Goal: Find specific page/section: Find specific page/section

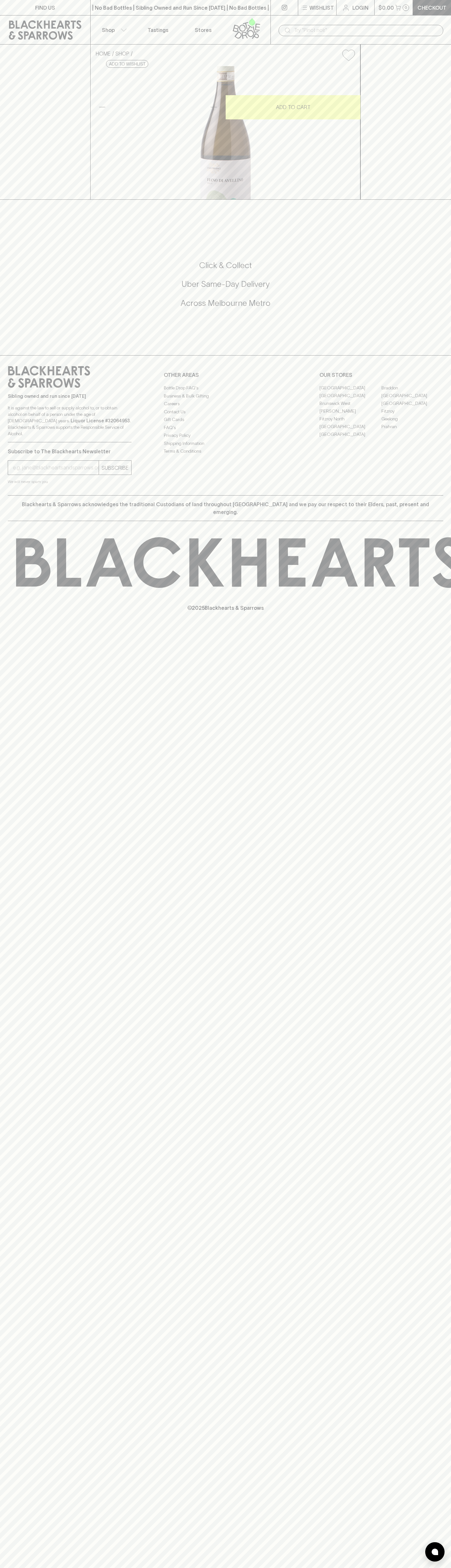
click at [351, 391] on link "[GEOGRAPHIC_DATA]" at bounding box center [351, 387] width 62 height 7
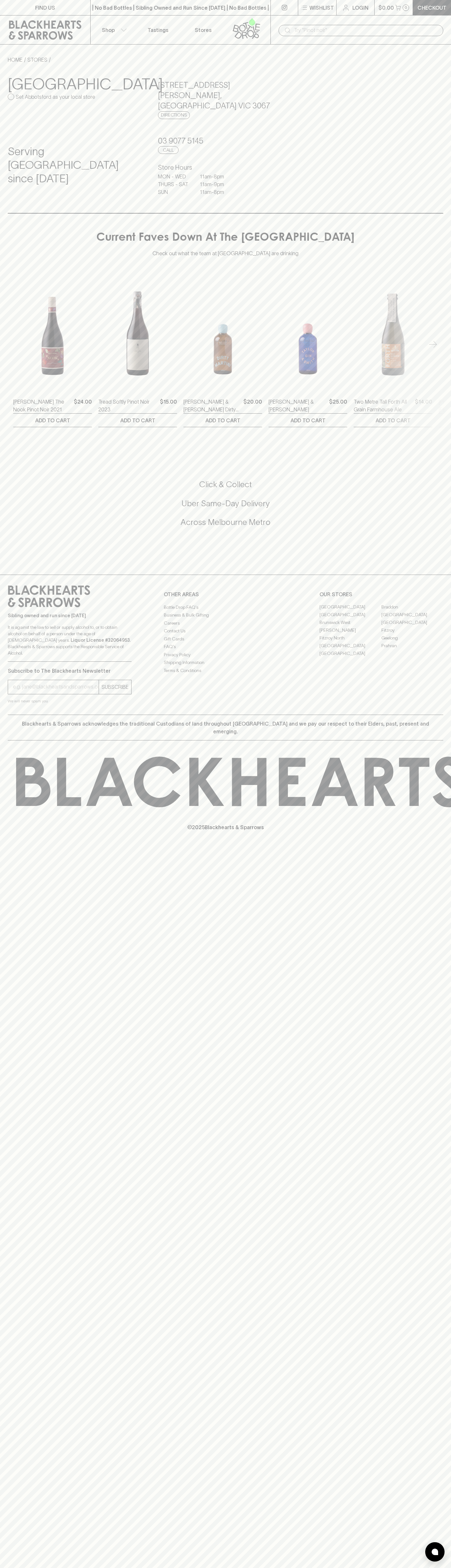
click at [259, 13] on div "| No Bad Bottles | Sibling Owned and Run Since [DATE] | No Bad Bottles | Siblin…" at bounding box center [181, 7] width 181 height 16
click at [446, 551] on div "FIND US | No Bad Bottles | Sibling Owned and Run Since [DATE] | No Bad Bottles …" at bounding box center [226, 784] width 451 height 1568
click at [334, 1567] on html "FIND US | No Bad Bottles | Sibling Owned and Run Since [DATE] | No Bad Bottles …" at bounding box center [226, 784] width 451 height 1568
click at [7, 881] on div "FIND US | No Bad Bottles | Sibling Owned and Run Since [DATE] | No Bad Bottles …" at bounding box center [226, 784] width 451 height 1568
